Goal: Task Accomplishment & Management: Manage account settings

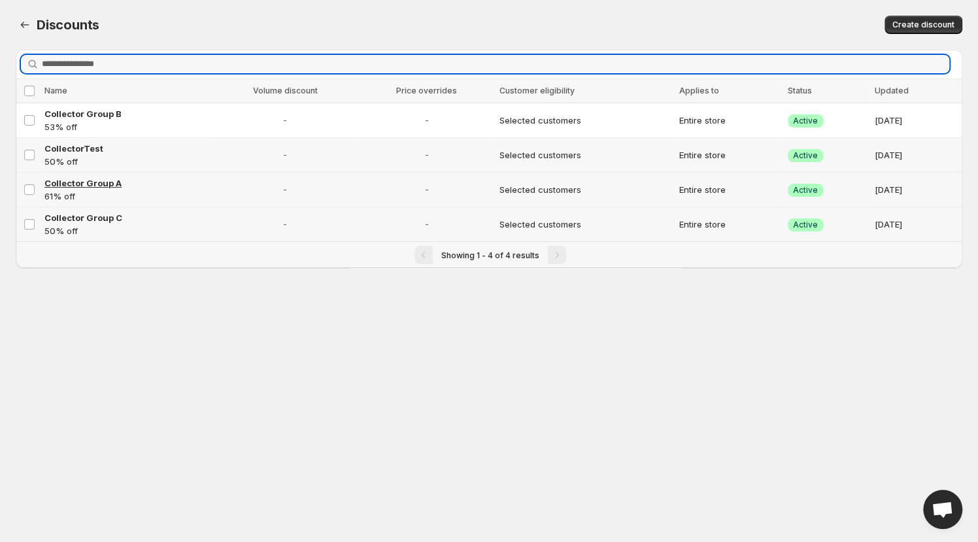
click at [95, 186] on span "Collector Group A" at bounding box center [82, 183] width 77 height 10
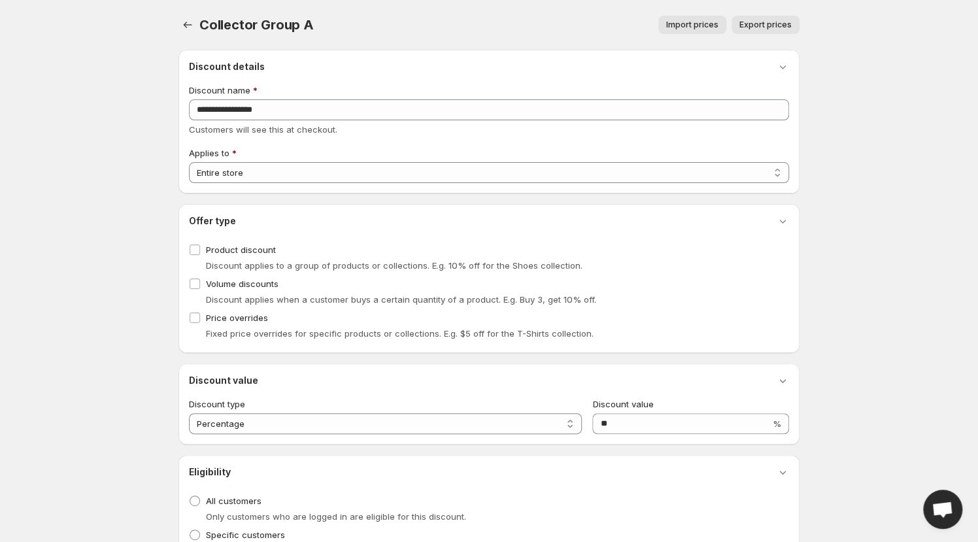
click at [952, 301] on body "**********" at bounding box center [489, 271] width 978 height 542
